Goal: Book appointment/travel/reservation

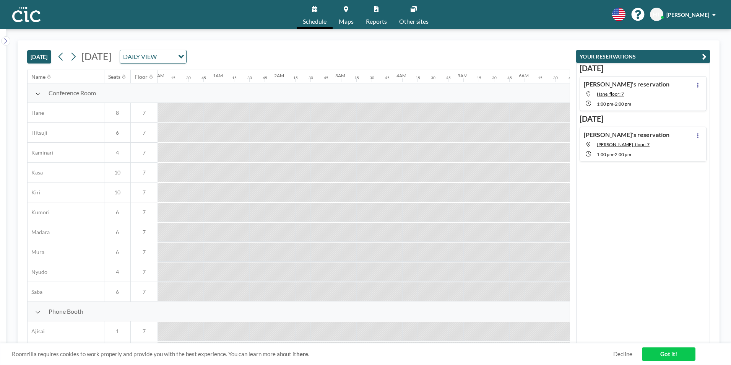
scroll to position [0, 688]
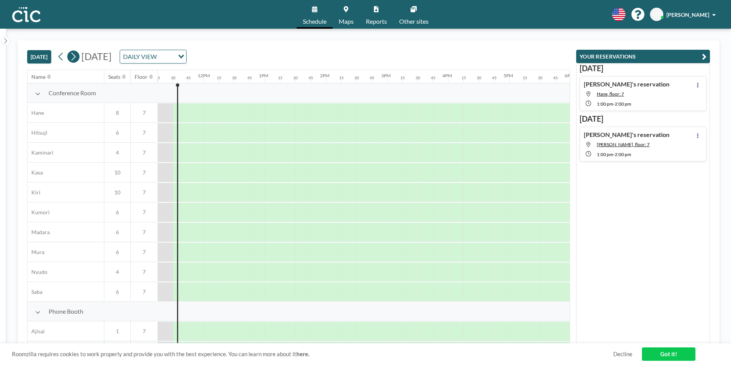
click at [73, 54] on icon at bounding box center [73, 56] width 7 height 11
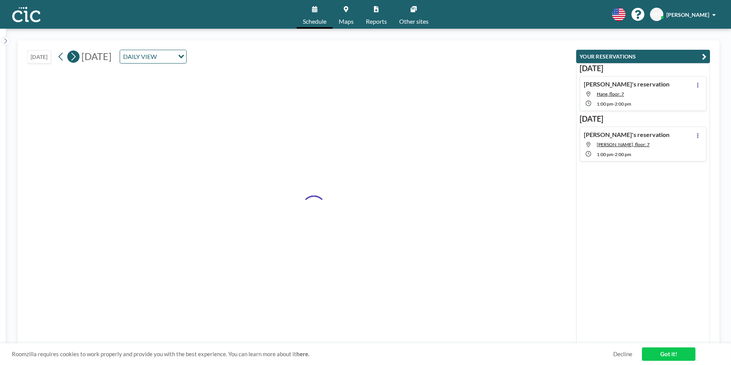
click at [73, 54] on icon at bounding box center [73, 56] width 7 height 11
click at [73, 53] on icon at bounding box center [73, 57] width 4 height 8
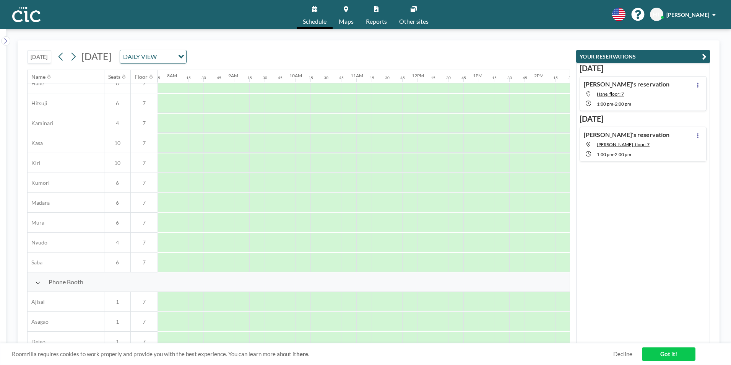
scroll to position [0, 474]
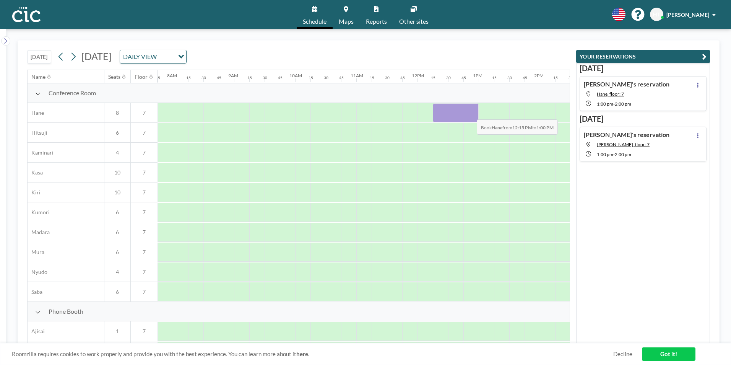
drag, startPoint x: 433, startPoint y: 112, endPoint x: 470, endPoint y: 114, distance: 37.9
click at [470, 114] on div at bounding box center [456, 112] width 46 height 19
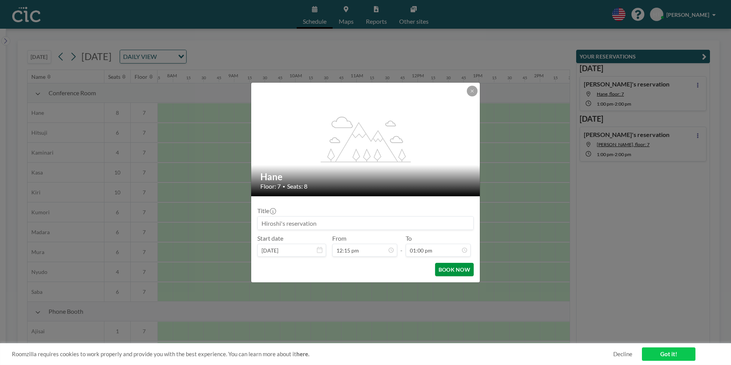
click at [459, 267] on button "BOOK NOW" at bounding box center [454, 269] width 39 height 13
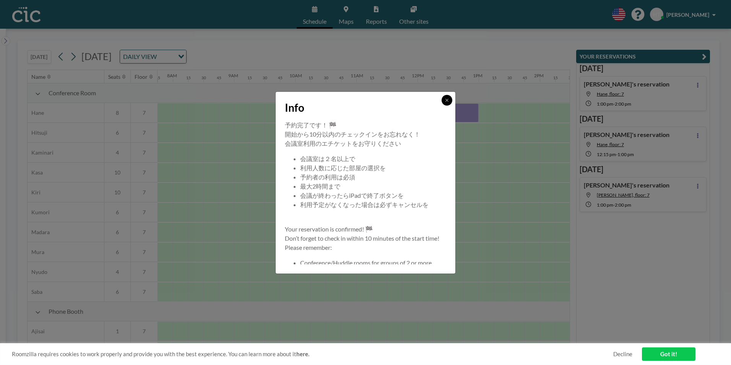
click at [447, 95] on button at bounding box center [446, 100] width 11 height 11
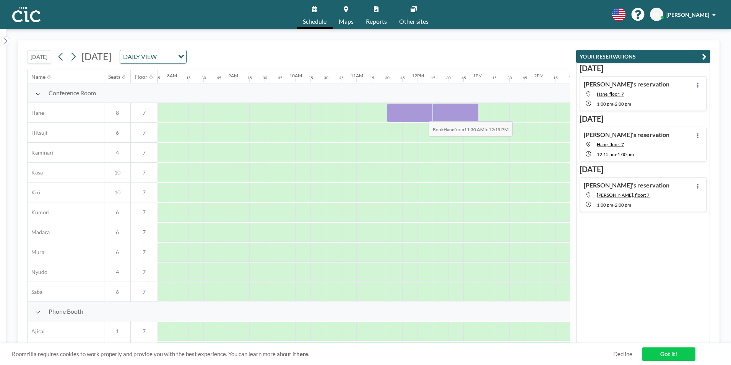
drag, startPoint x: 388, startPoint y: 117, endPoint x: 422, endPoint y: 115, distance: 34.8
click at [422, 115] on div at bounding box center [410, 112] width 46 height 19
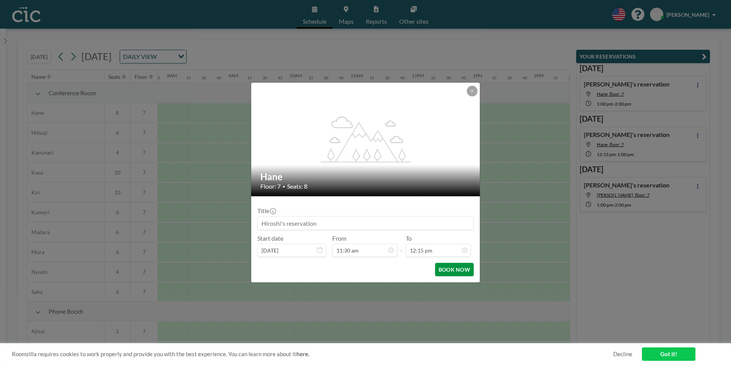
click at [461, 268] on button "BOOK NOW" at bounding box center [454, 269] width 39 height 13
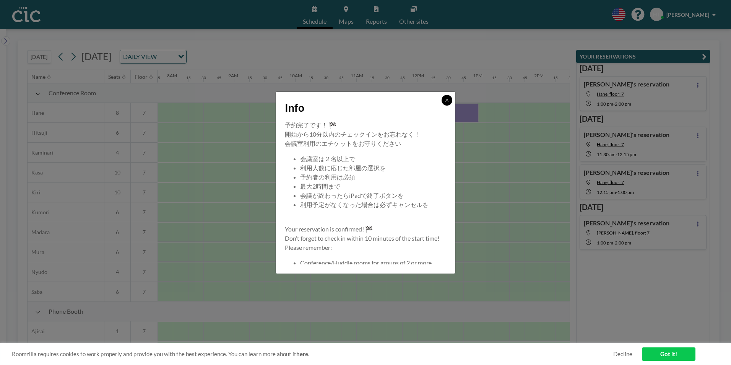
click at [449, 99] on button at bounding box center [446, 100] width 11 height 11
